Goal: Transaction & Acquisition: Purchase product/service

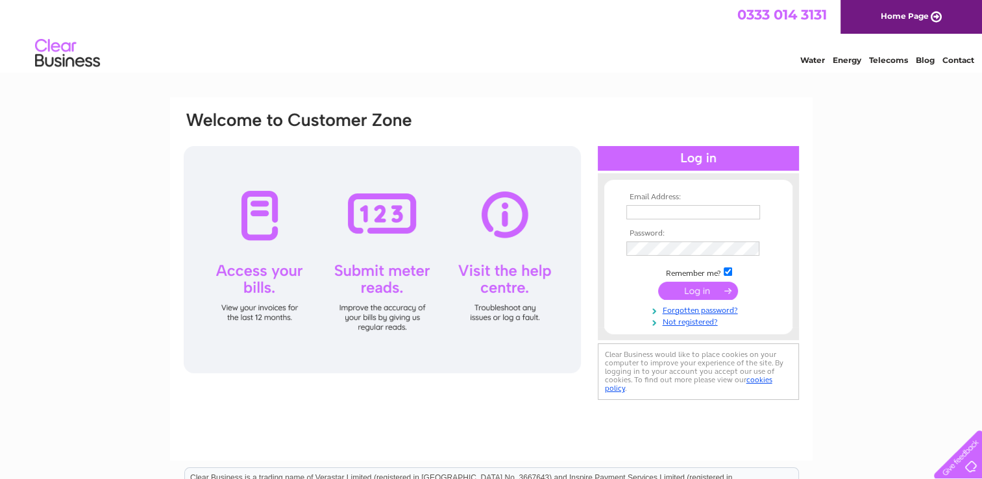
click at [696, 212] on input "text" at bounding box center [693, 212] width 134 height 14
type input "logoengrave@hotmail.com"
click at [658, 282] on input "submit" at bounding box center [698, 291] width 80 height 18
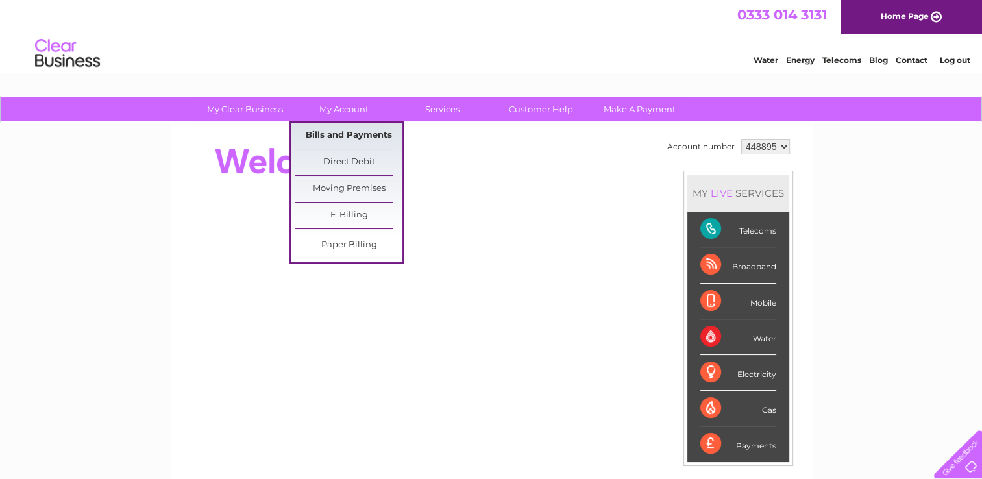
click at [333, 139] on link "Bills and Payments" at bounding box center [348, 136] width 107 height 26
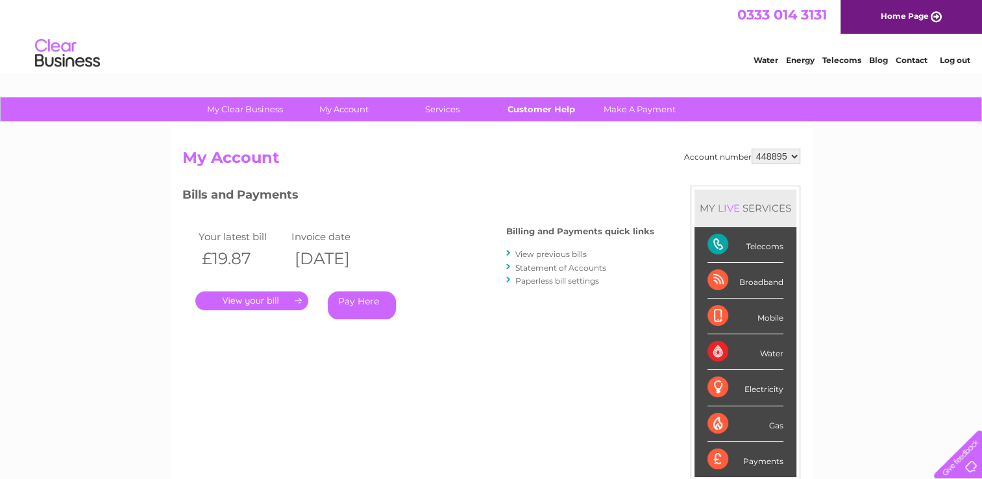
click at [536, 109] on link "Customer Help" at bounding box center [540, 109] width 107 height 24
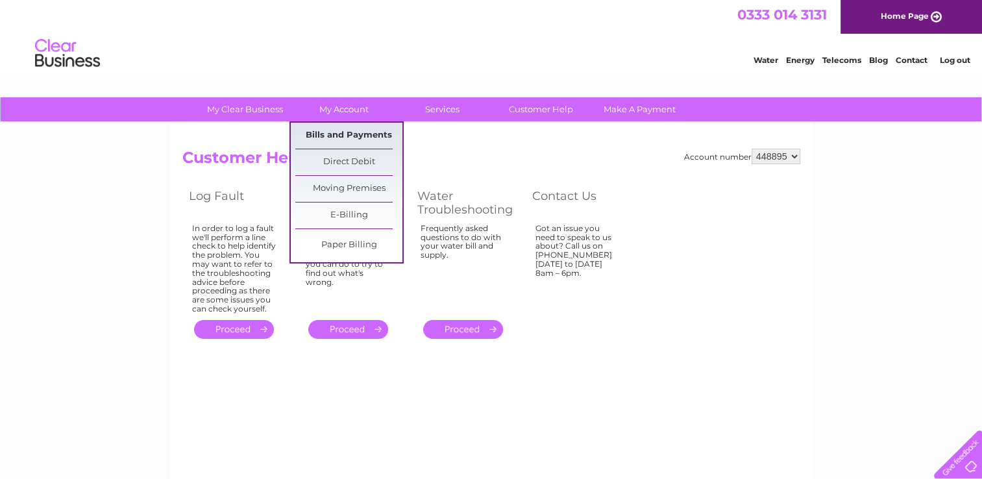
click at [345, 138] on link "Bills and Payments" at bounding box center [348, 136] width 107 height 26
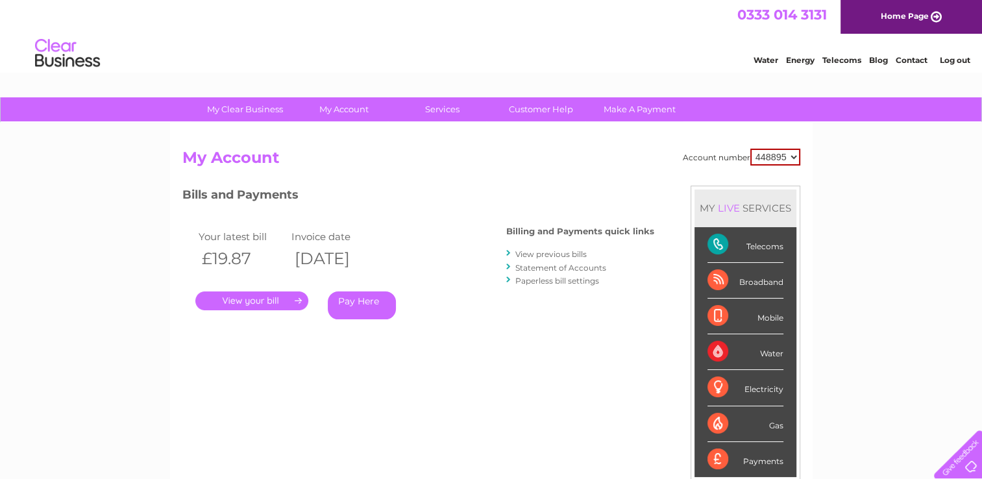
scroll to position [65, 0]
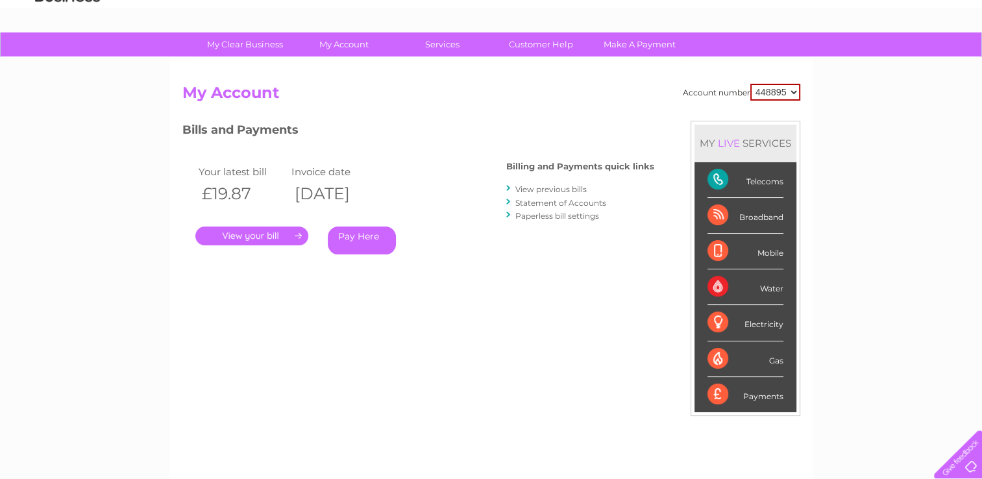
click at [355, 240] on link "Pay Here" at bounding box center [362, 240] width 68 height 28
click at [361, 243] on link "Pay Here" at bounding box center [362, 240] width 68 height 28
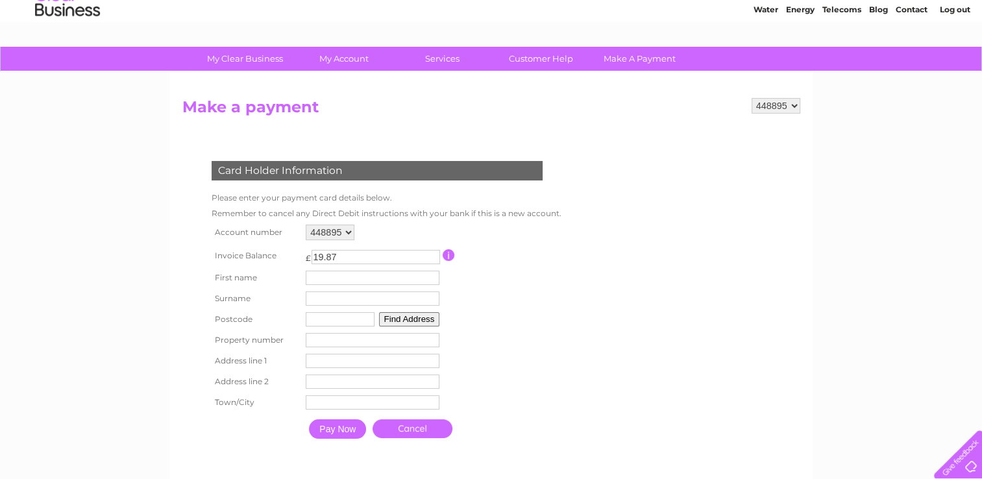
scroll to position [130, 0]
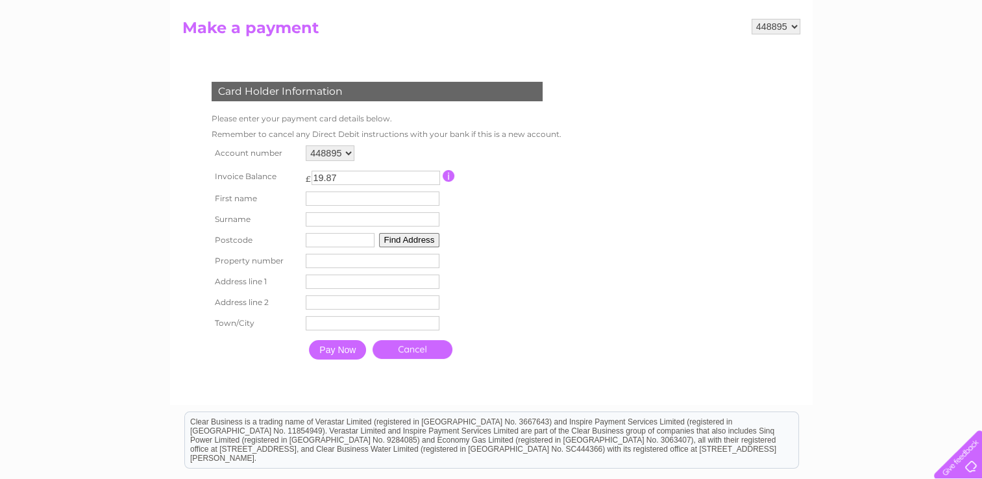
click at [347, 201] on input "text" at bounding box center [373, 198] width 134 height 14
type input "Kevin"
type input "Lee"
type input "cf40 1ef"
type input "112 gethin road"
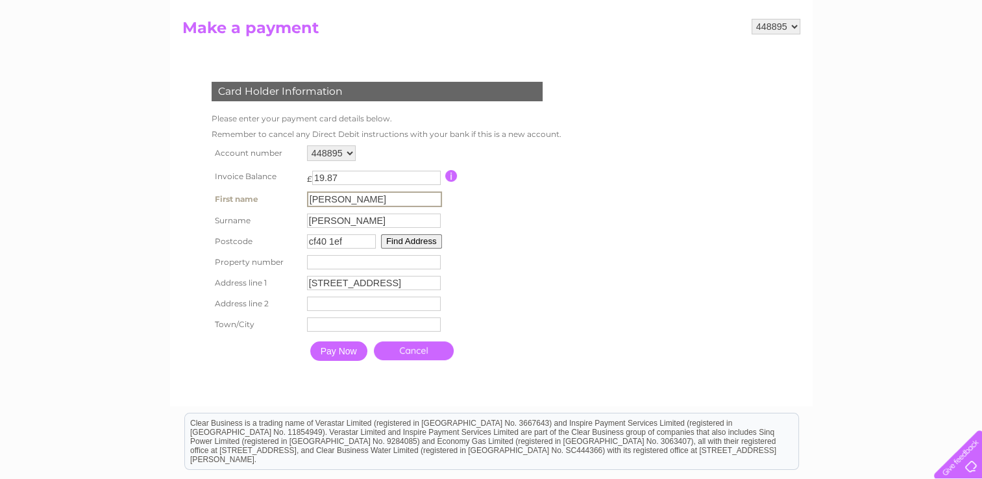
type input "Penygraig"
type input "tonypandy"
drag, startPoint x: 348, startPoint y: 239, endPoint x: 295, endPoint y: 239, distance: 53.2
click at [295, 239] on tr "Postcode cf40 1ef Find Address" at bounding box center [383, 240] width 350 height 21
type input "CF40 2RA"
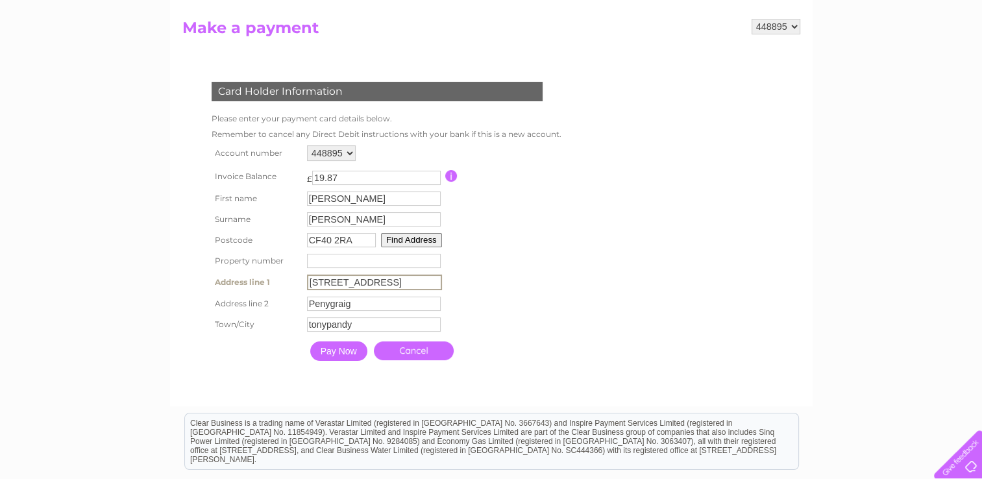
drag, startPoint x: 377, startPoint y: 282, endPoint x: 283, endPoint y: 290, distance: 94.5
click at [283, 291] on tr "Address line 1 112 gethin road Address Line One" at bounding box center [385, 282] width 354 height 22
drag, startPoint x: 369, startPoint y: 306, endPoint x: 299, endPoint y: 300, distance: 70.9
click at [299, 300] on tr "Address line 2 Penygraig Address Line Two" at bounding box center [385, 303] width 354 height 22
drag, startPoint x: 365, startPoint y: 321, endPoint x: 292, endPoint y: 323, distance: 73.4
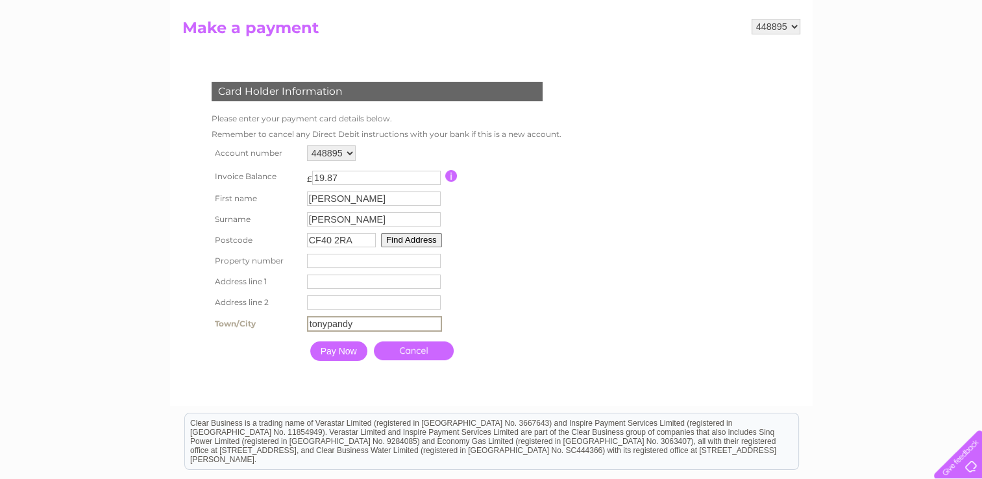
click at [293, 323] on tr "Town/City tonypandy Town" at bounding box center [385, 324] width 354 height 22
click at [345, 263] on input "number" at bounding box center [374, 261] width 134 height 14
type input "28"
click at [408, 240] on button "Find Address" at bounding box center [409, 240] width 61 height 14
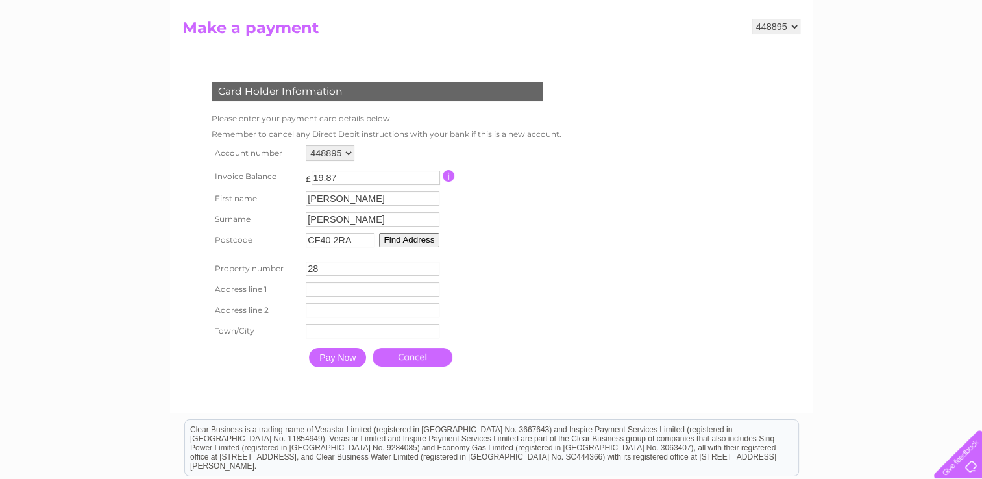
click at [402, 243] on button "Find Address" at bounding box center [409, 240] width 61 height 14
click at [406, 239] on button "Find Address" at bounding box center [409, 240] width 61 height 14
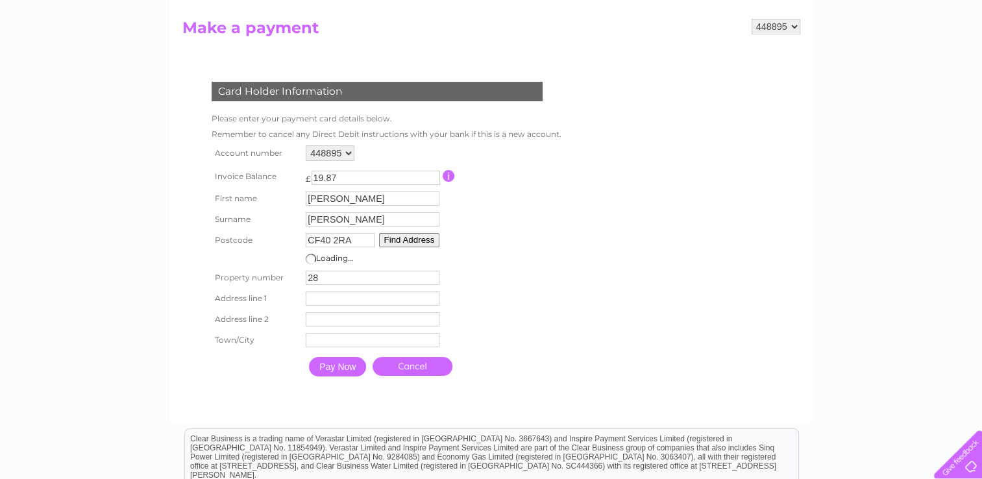
click at [337, 272] on input "28" at bounding box center [373, 278] width 134 height 14
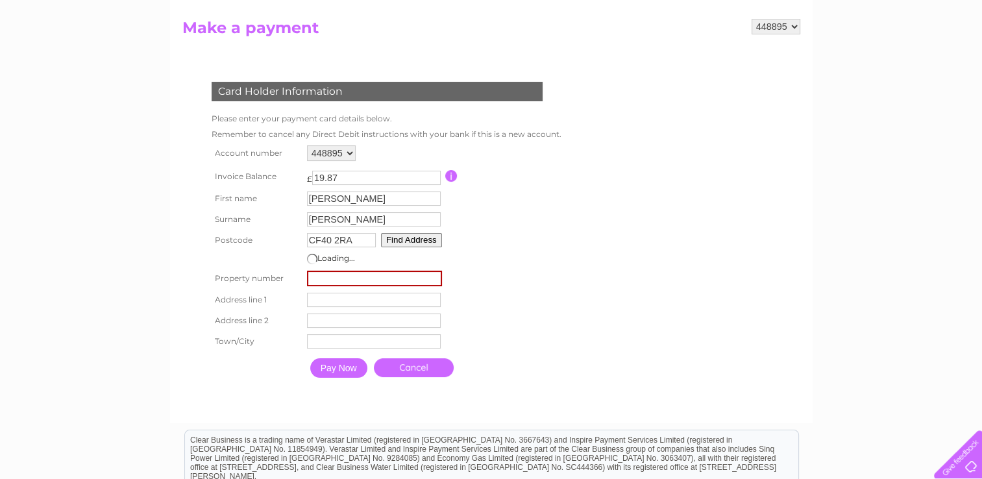
type input "28"
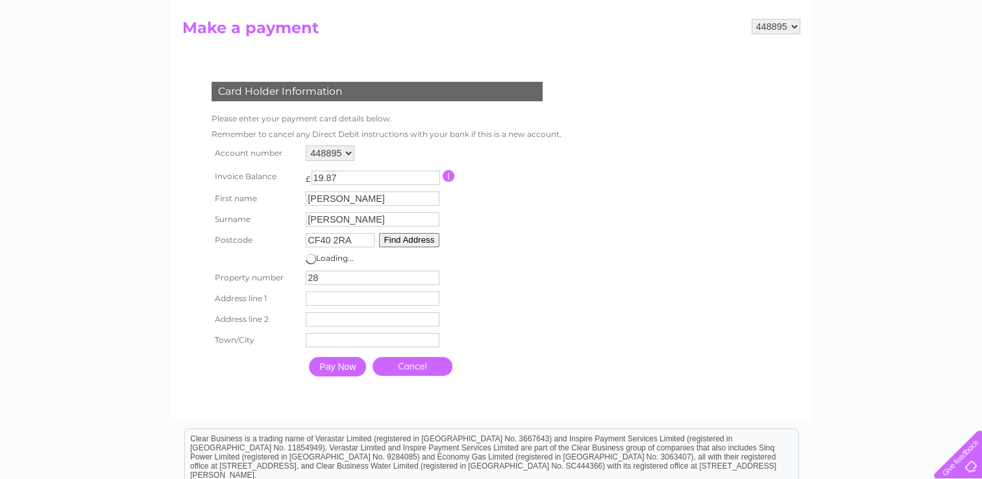
click at [468, 252] on td at bounding box center [501, 259] width 116 height 17
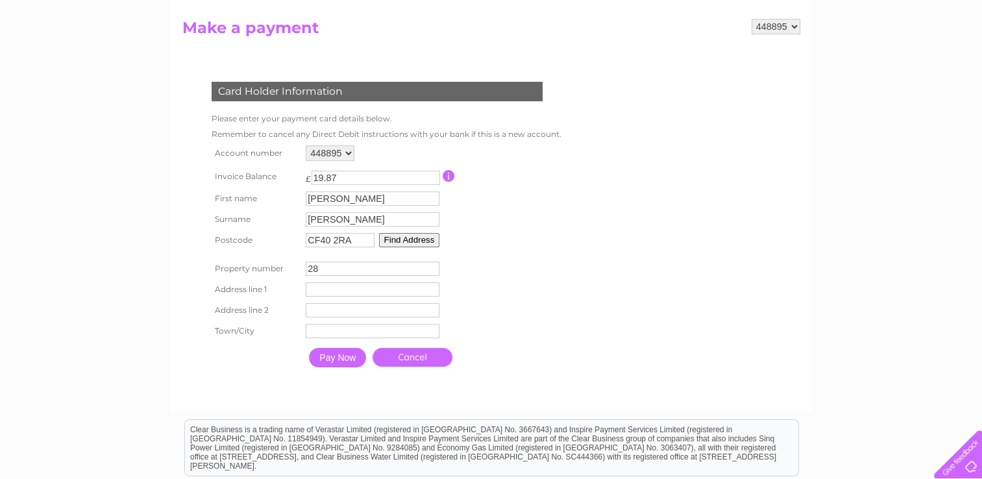
click at [334, 356] on input "Pay Now" at bounding box center [337, 357] width 57 height 19
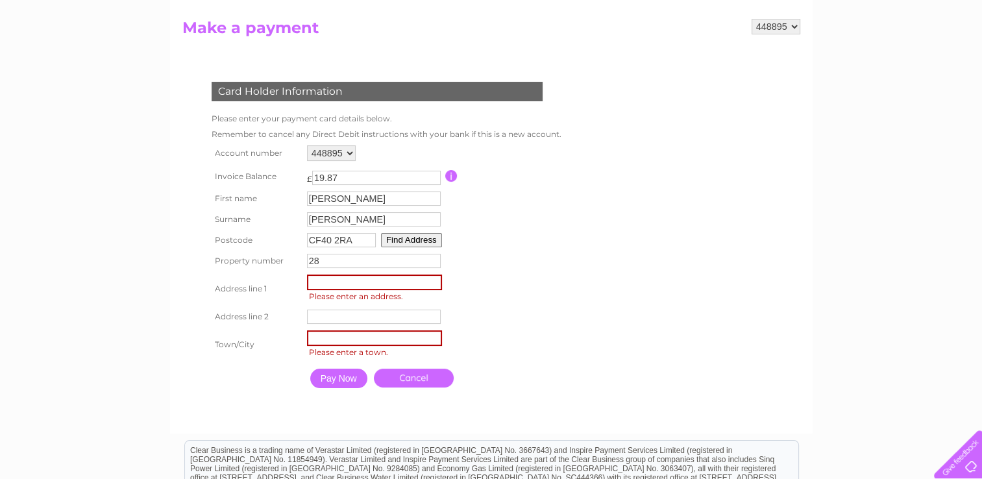
click at [340, 286] on input "text" at bounding box center [374, 283] width 135 height 16
type input "27-28 De Winton Street"
type input "Tonypandy"
type input "RCT"
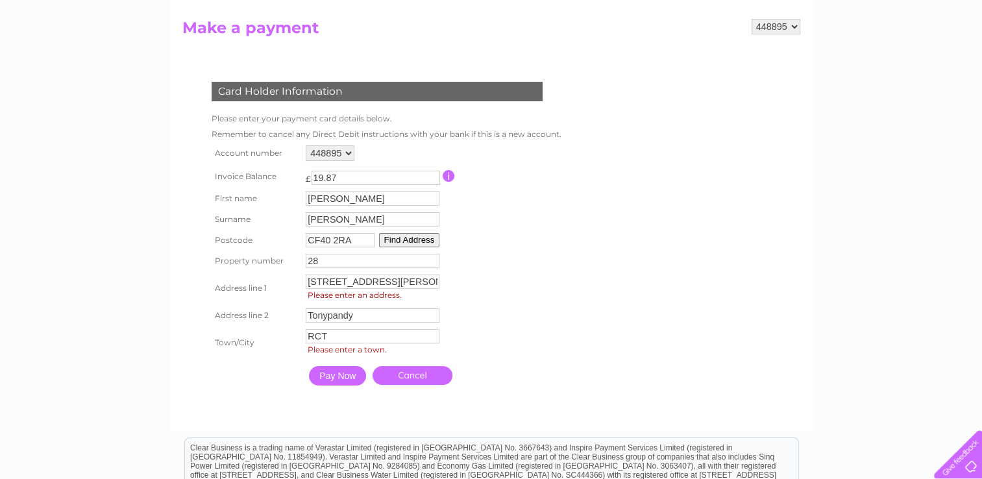
click at [340, 373] on input "Pay Now" at bounding box center [337, 375] width 57 height 19
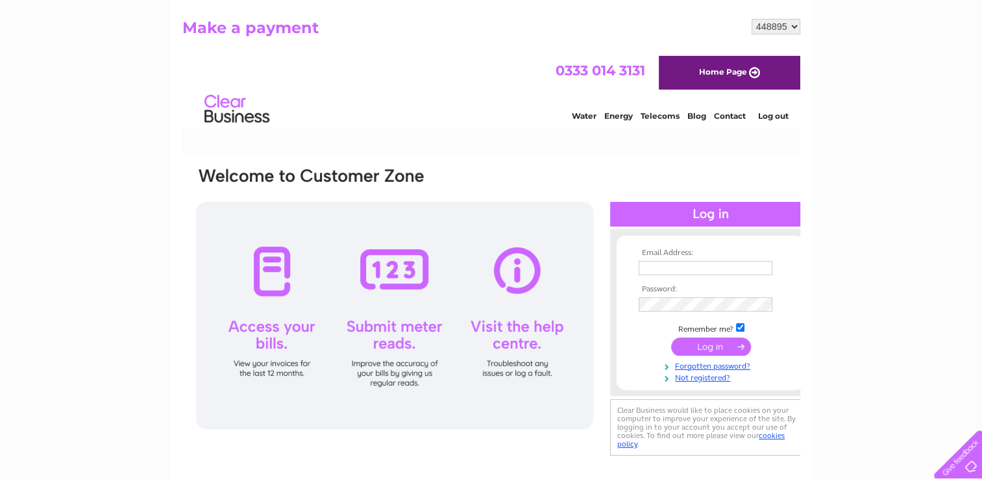
scroll to position [0, 0]
click at [672, 267] on input "text" at bounding box center [705, 268] width 134 height 14
type input "logoengrave@hotmai.com"
click at [723, 349] on input "submit" at bounding box center [710, 347] width 80 height 18
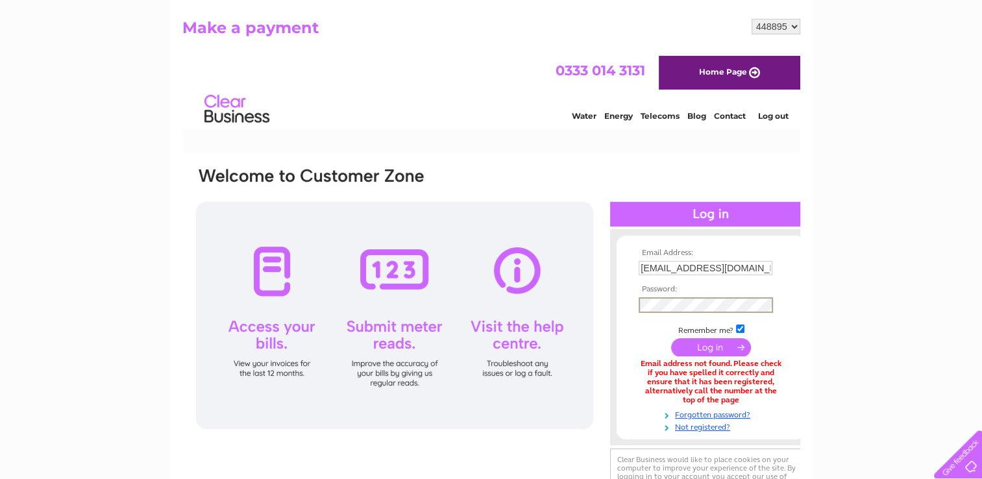
click at [719, 349] on input "submit" at bounding box center [710, 347] width 80 height 18
click at [727, 267] on input "logoengrave@hotmai.com" at bounding box center [705, 269] width 135 height 16
type input "logoengrave@hotmail.com"
click at [689, 349] on input "submit" at bounding box center [710, 347] width 80 height 18
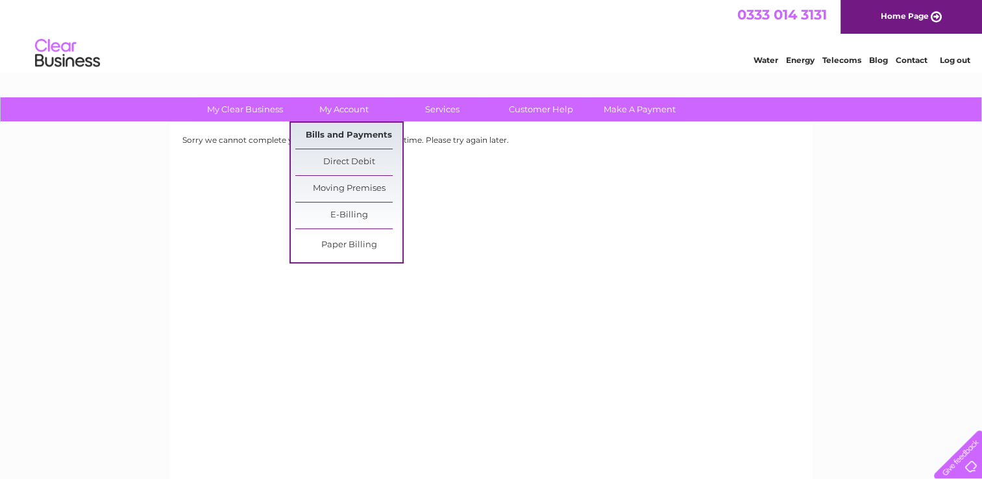
click at [339, 132] on link "Bills and Payments" at bounding box center [348, 136] width 107 height 26
click at [358, 136] on link "Bills and Payments" at bounding box center [348, 136] width 107 height 26
click at [358, 146] on link "Bills and Payments" at bounding box center [348, 136] width 107 height 26
click at [361, 138] on link "Bills and Payments" at bounding box center [348, 136] width 107 height 26
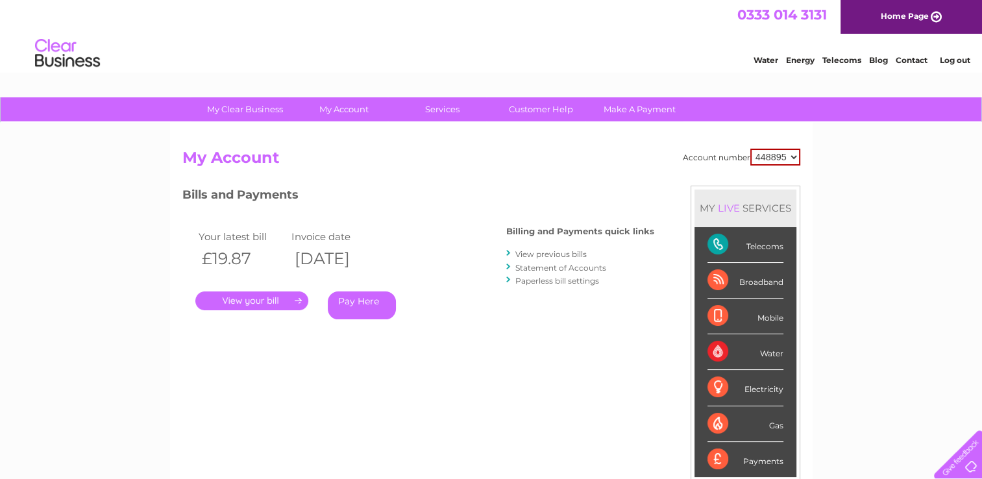
click at [462, 191] on h3 "Bills and Payments" at bounding box center [418, 197] width 472 height 23
